Goal: Task Accomplishment & Management: Use online tool/utility

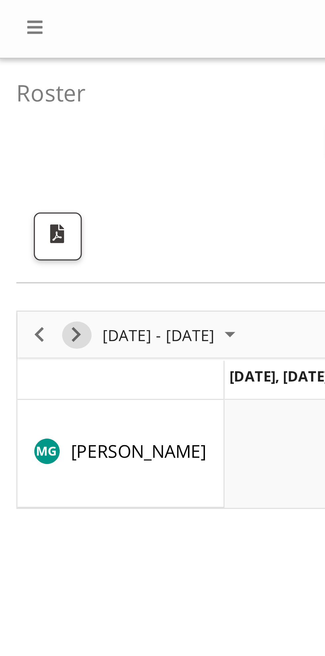
click at [23, 102] on span "Next" at bounding box center [23, 102] width 8 height 8
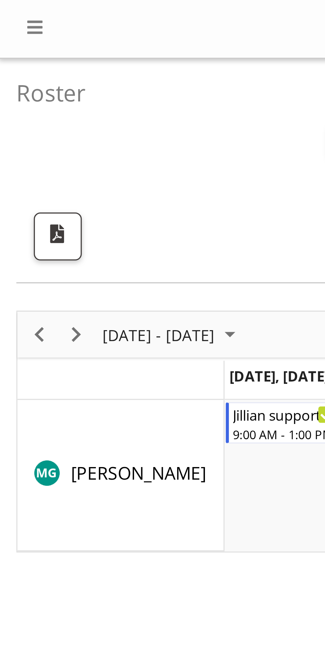
click at [0, 0] on div "Timeline Week of September 15, 2025" at bounding box center [0, 0] width 0 height 0
click at [24, 101] on span "Next" at bounding box center [23, 102] width 8 height 8
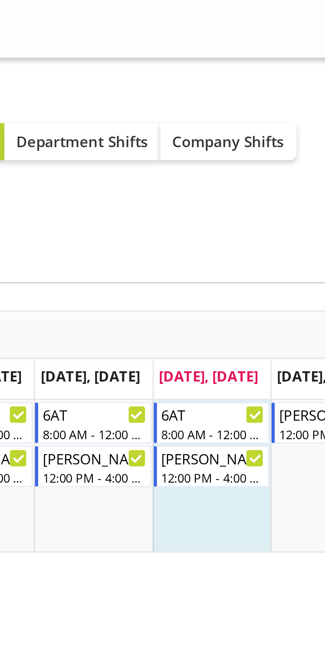
click at [132, 80] on div "Roster Your Shifts Department Shifts Company Shifts All Locations Clear [STREET…" at bounding box center [162, 52] width 315 height 68
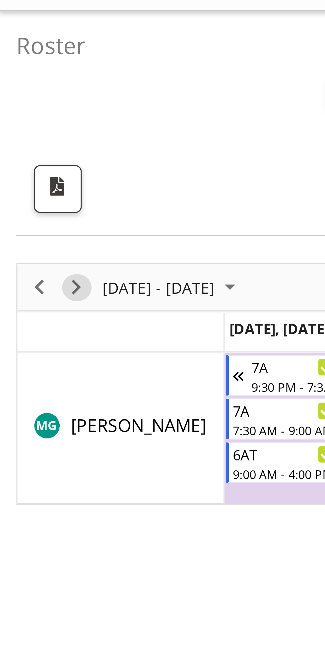
click at [26, 100] on span "Next" at bounding box center [23, 102] width 8 height 8
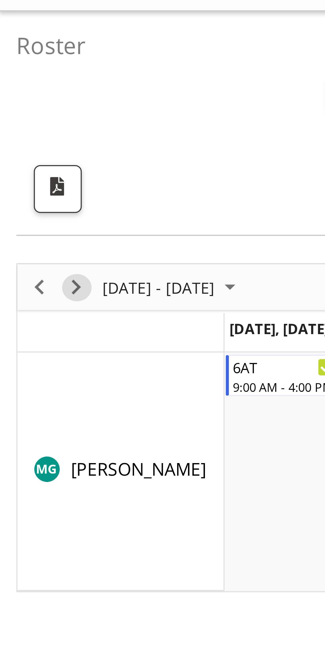
click at [23, 103] on span "Next" at bounding box center [23, 102] width 8 height 8
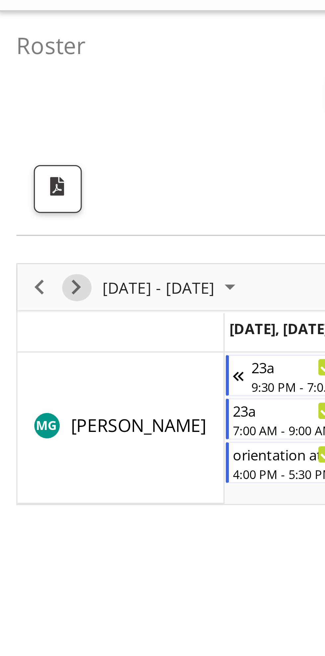
click at [27, 101] on button "Next" at bounding box center [23, 102] width 9 height 8
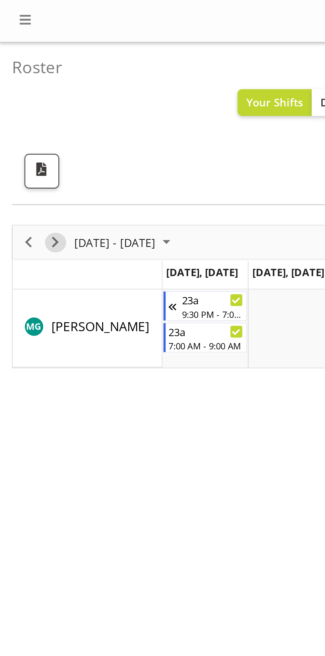
click at [24, 101] on span "Next" at bounding box center [23, 102] width 8 height 8
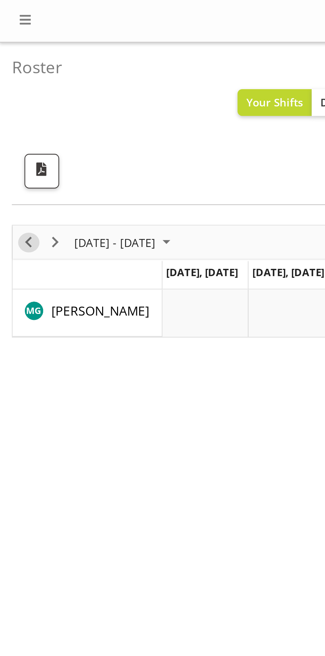
click at [13, 98] on span "Previous" at bounding box center [12, 102] width 8 height 8
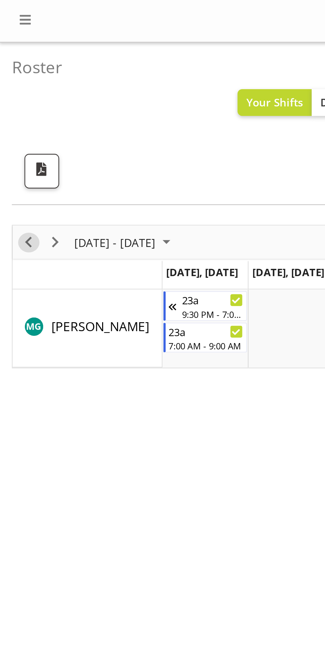
click at [12, 100] on span "Previous" at bounding box center [12, 102] width 8 height 8
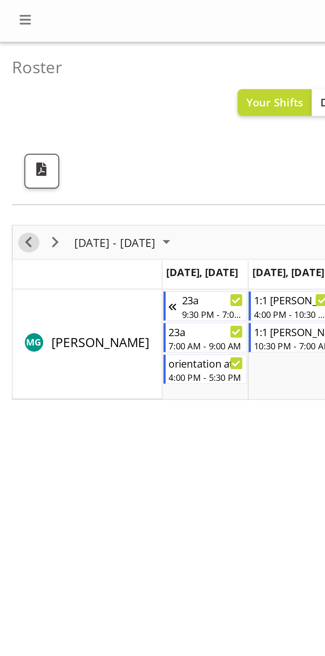
click at [11, 100] on span "Previous" at bounding box center [12, 102] width 8 height 8
